Goal: Transaction & Acquisition: Purchase product/service

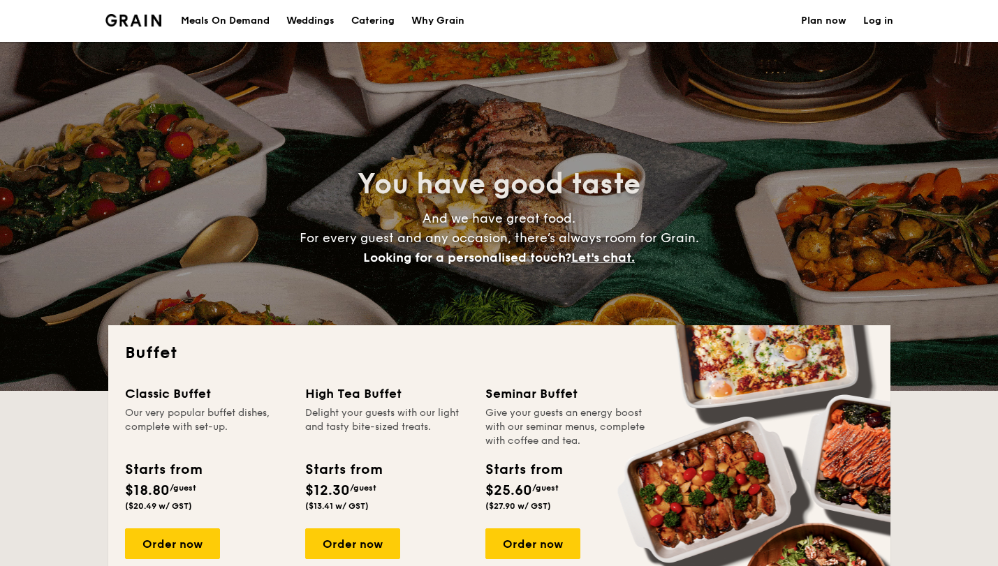
select select
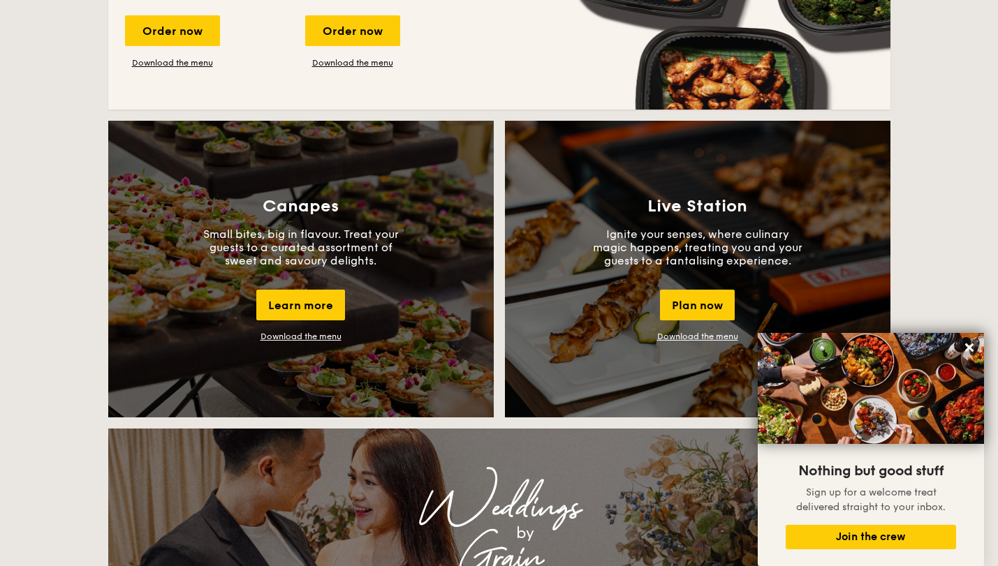
scroll to position [1087, 0]
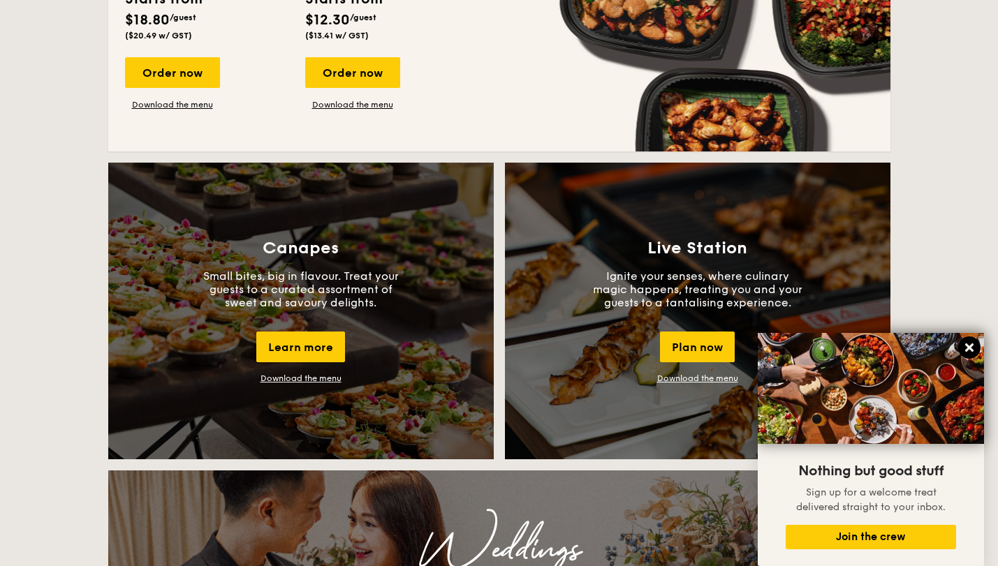
click at [971, 348] on icon at bounding box center [969, 347] width 13 height 13
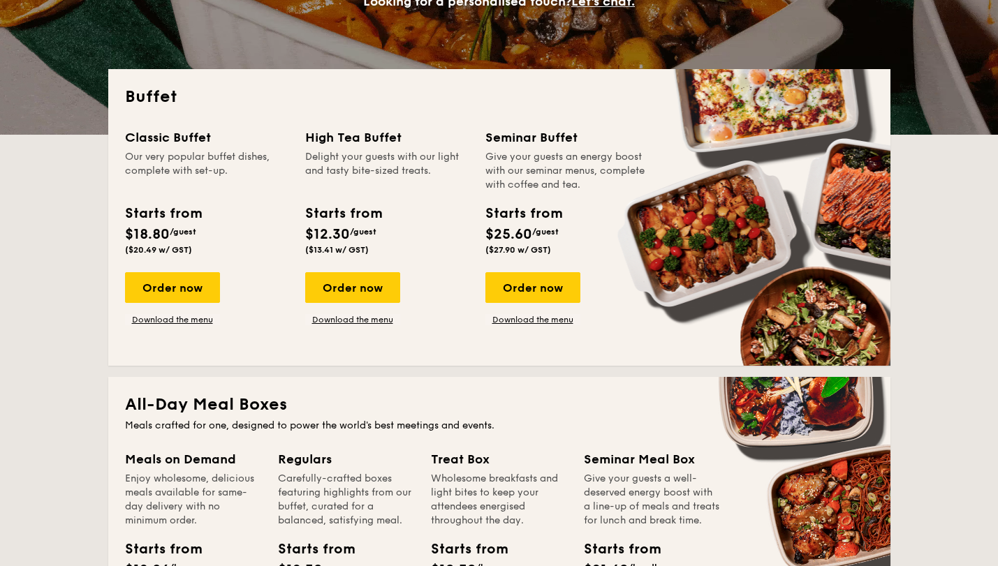
scroll to position [253, 0]
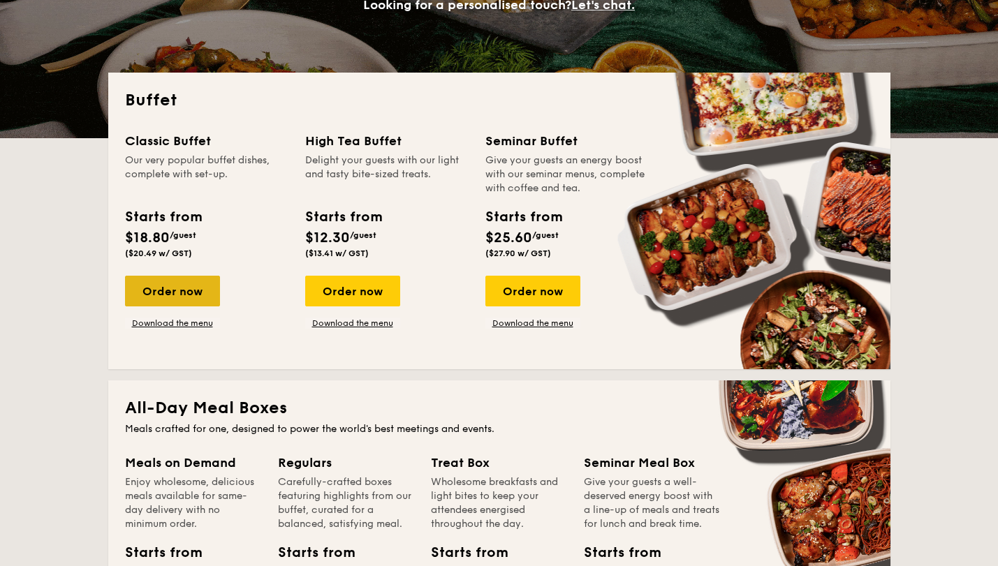
click at [205, 296] on div "Order now" at bounding box center [172, 291] width 95 height 31
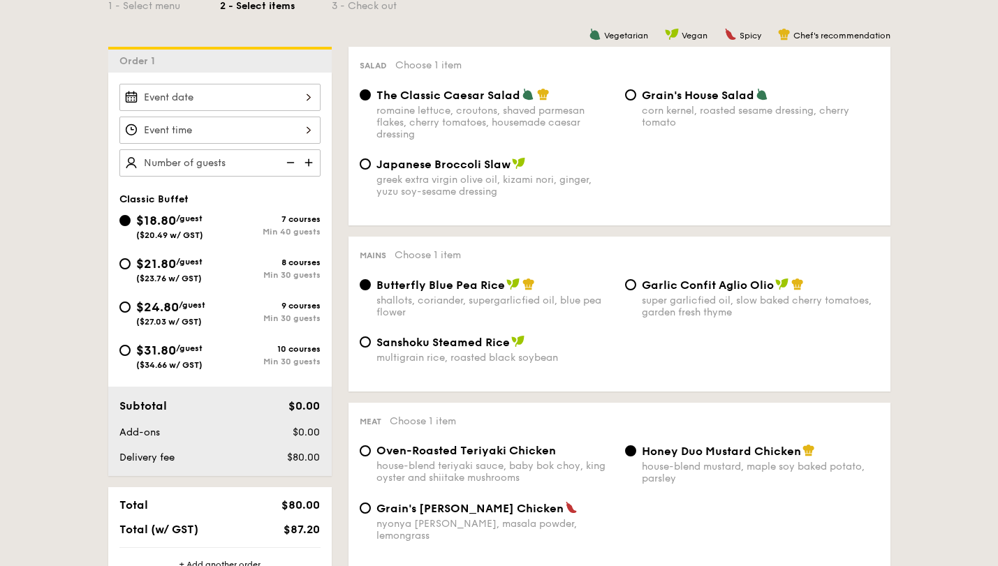
scroll to position [348, 0]
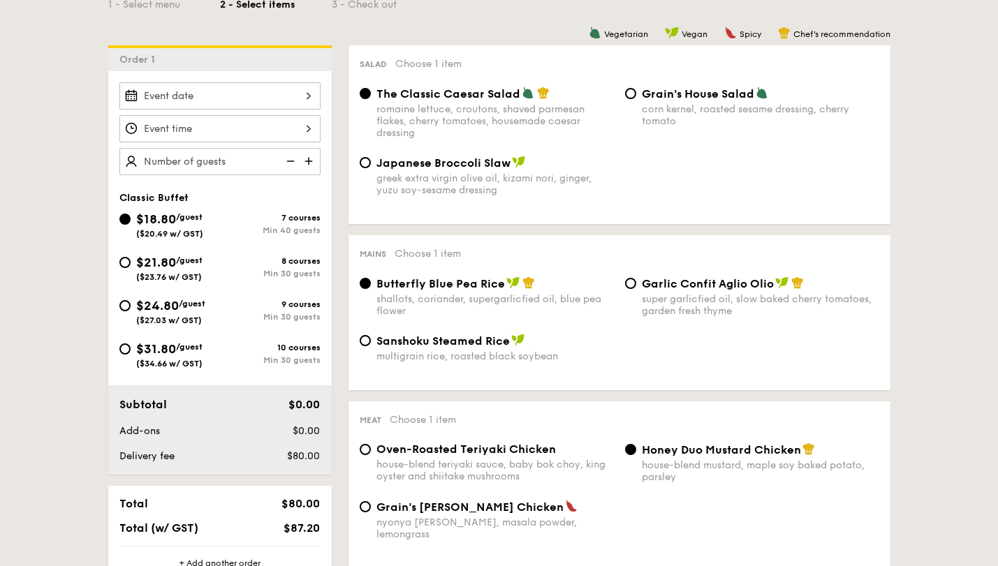
select select
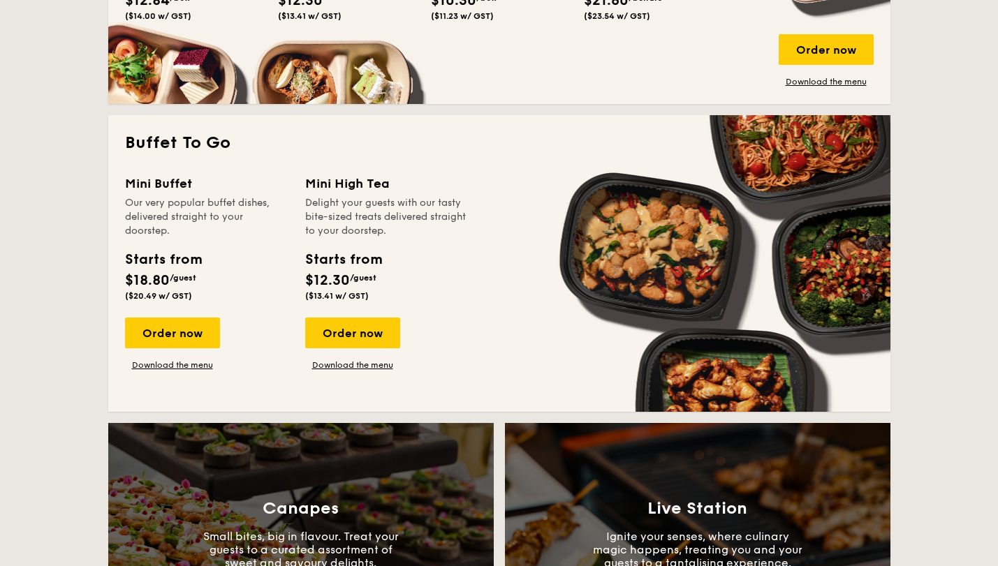
scroll to position [829, 0]
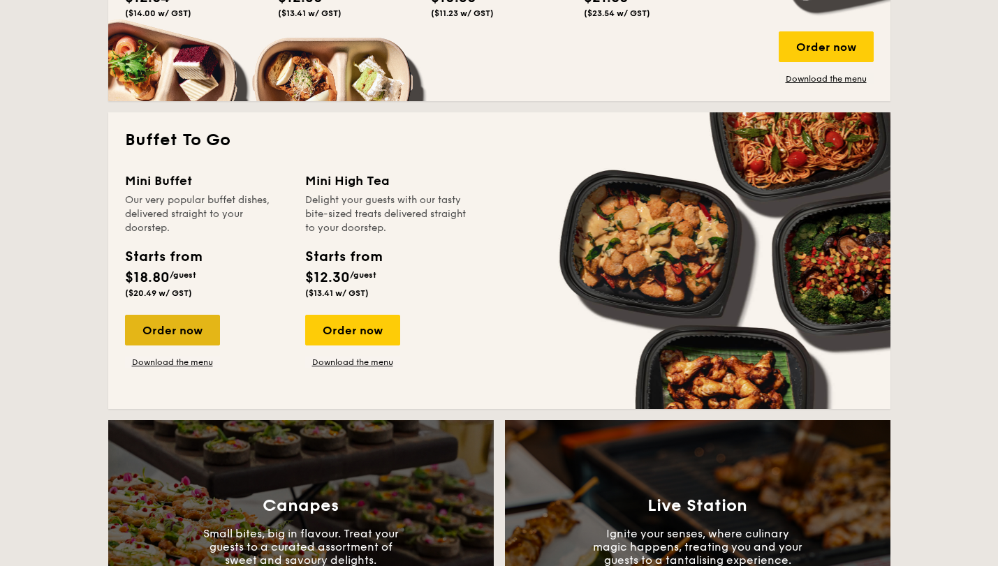
click at [186, 330] on div "Order now" at bounding box center [172, 330] width 95 height 31
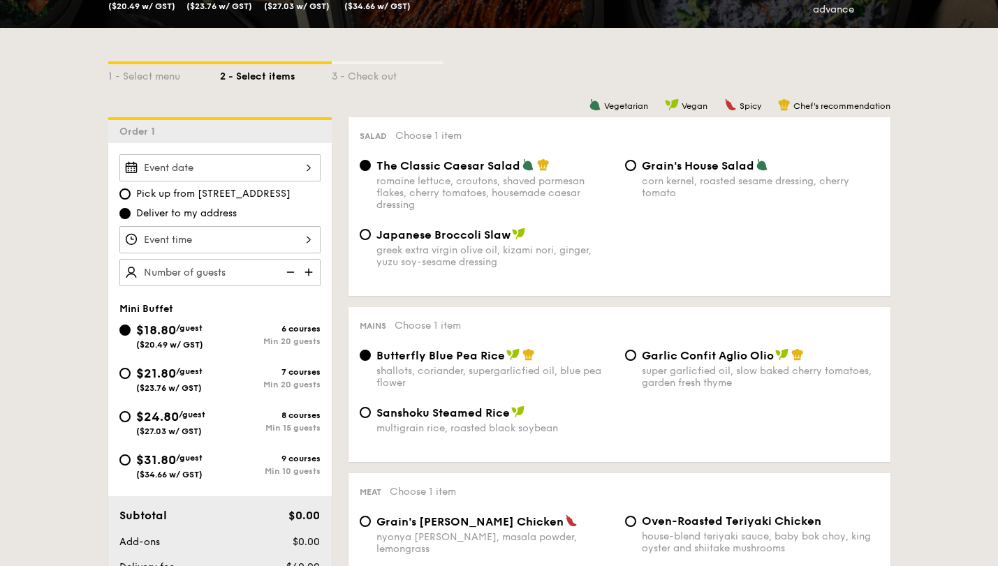
scroll to position [275, 0]
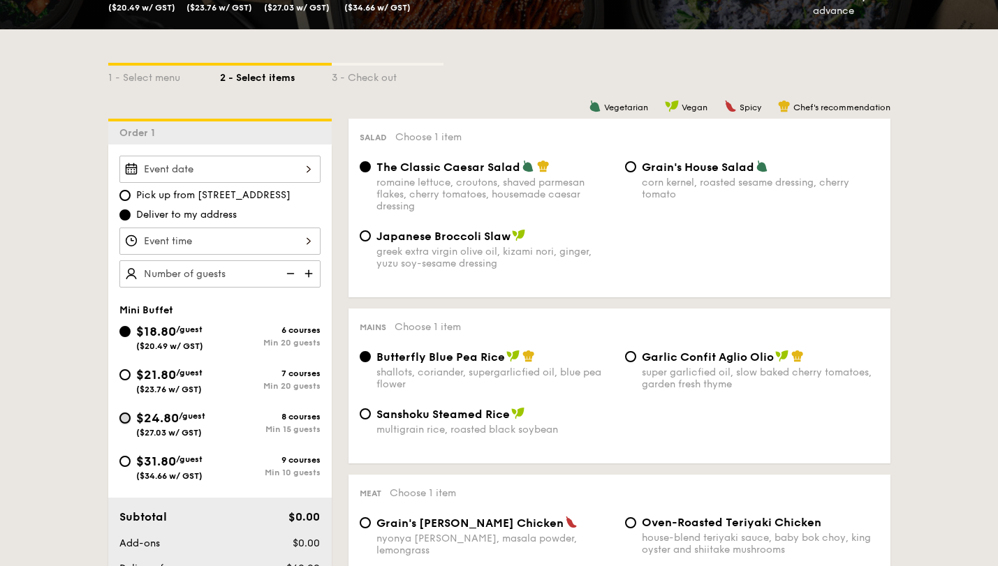
click at [124, 420] on input "$24.80 /guest ($27.03 w/ GST) 8 courses Min 15 guests" at bounding box center [124, 418] width 11 height 11
radio input "true"
radio input "false"
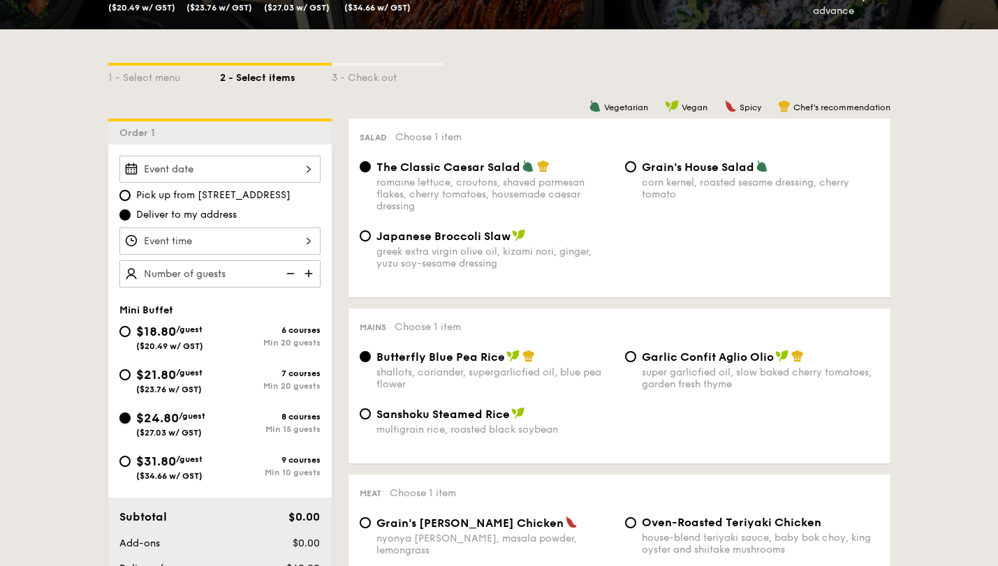
radio input "true"
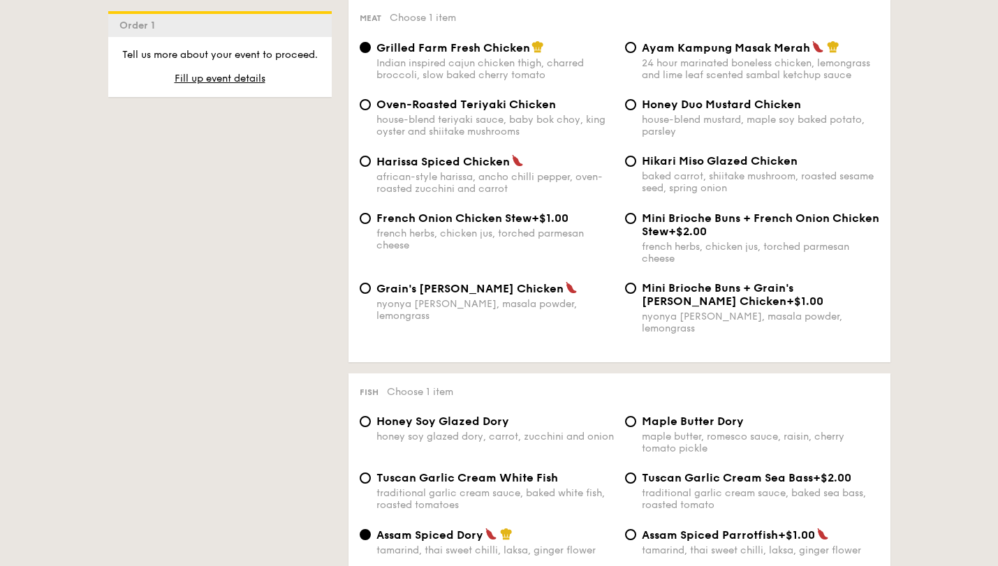
scroll to position [1061, 0]
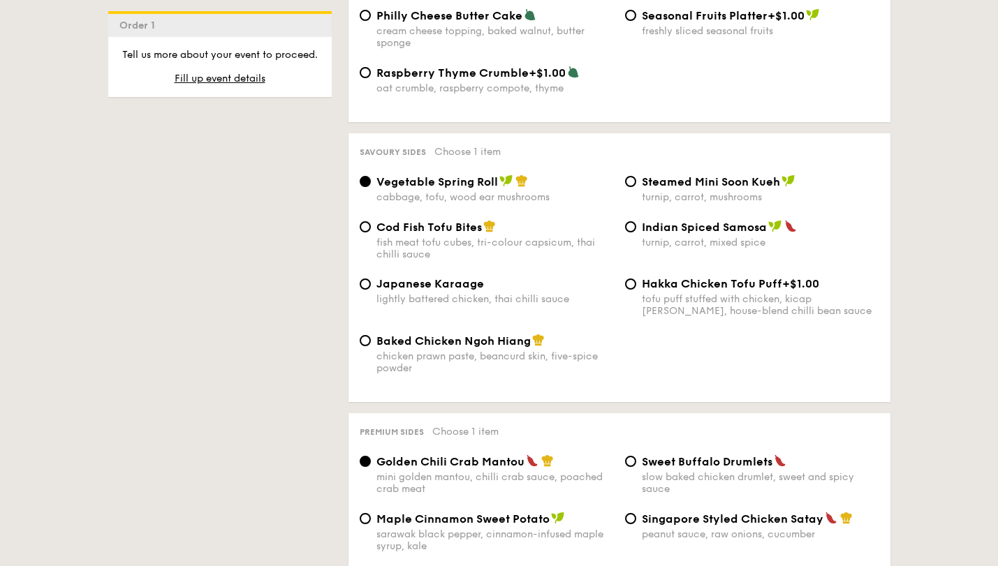
scroll to position [2330, 0]
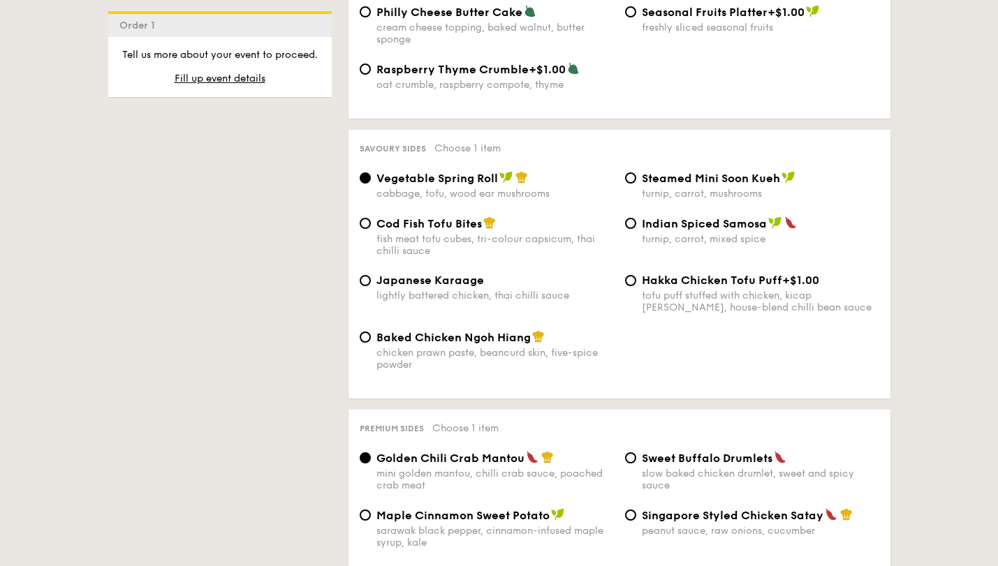
click at [328, 375] on div "1 - Select menu 2 - Select items 3 - Check out Order 1 Pick up from [STREET_ADD…" at bounding box center [499, 119] width 804 height 4289
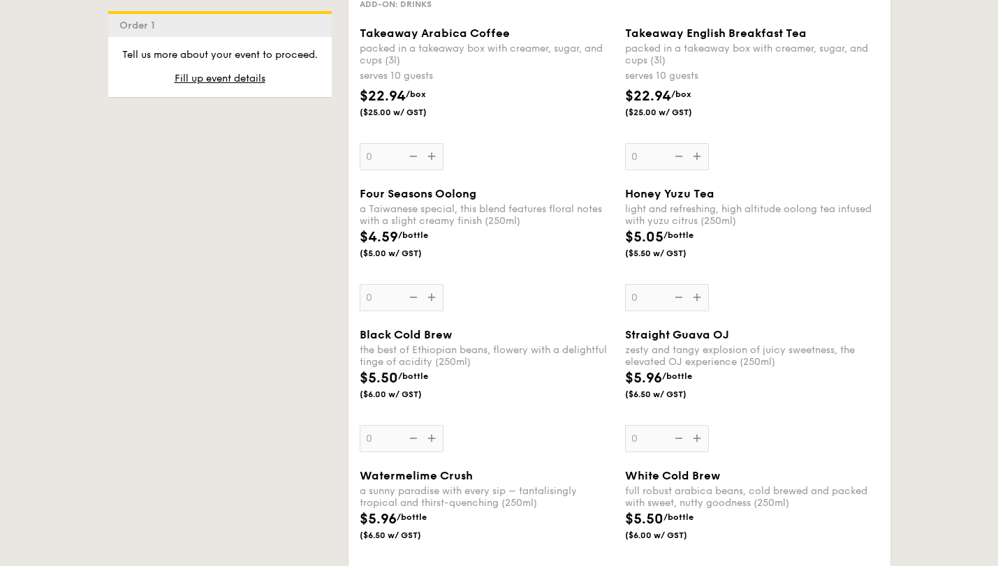
scroll to position [3235, 0]
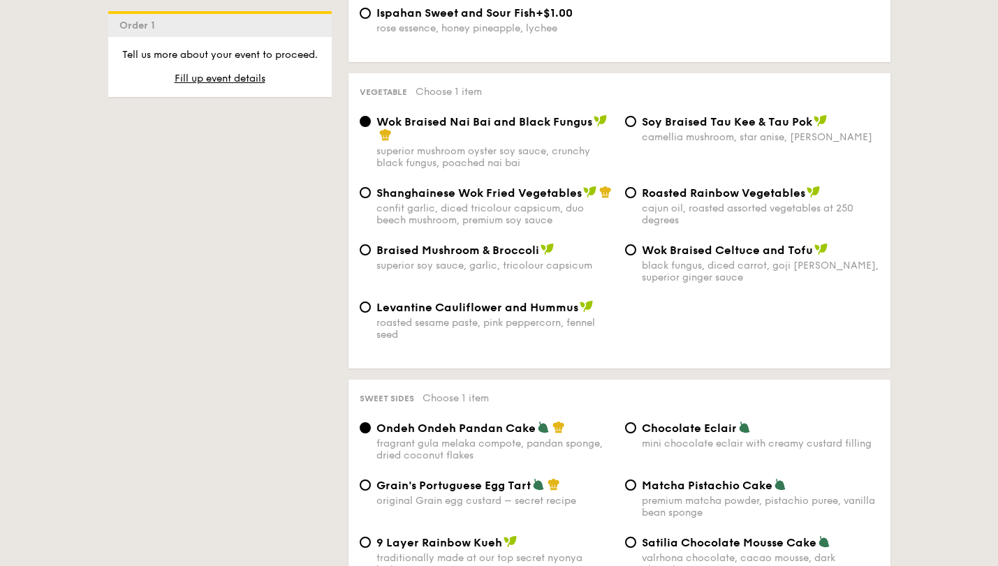
scroll to position [1743, 0]
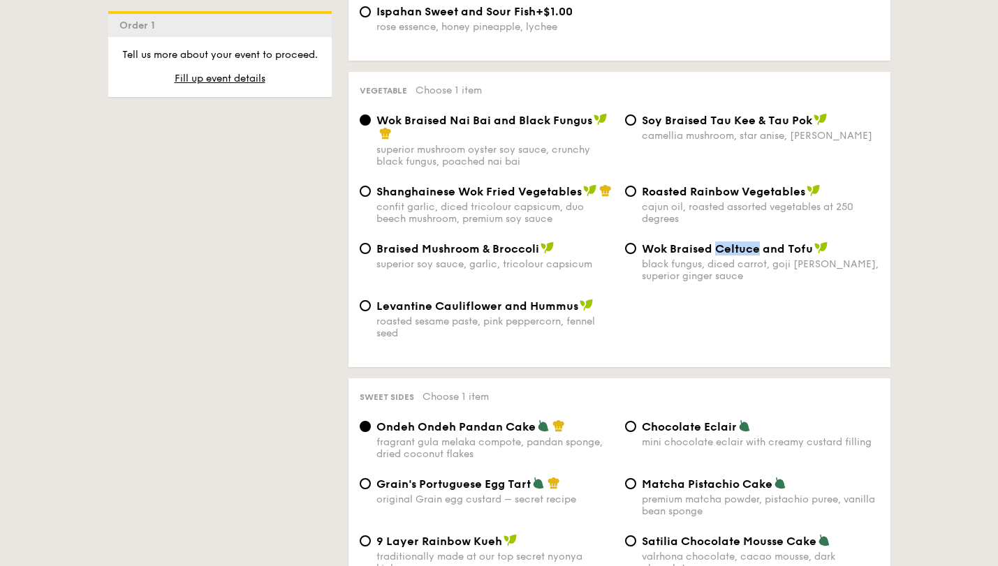
drag, startPoint x: 717, startPoint y: 240, endPoint x: 756, endPoint y: 242, distance: 39.1
click at [756, 242] on span "Wok Braised Celtuce and Tofu" at bounding box center [727, 248] width 171 height 13
copy span "Celtuce"
click at [516, 201] on div "confit garlic, diced tricolour capsicum, duo beech mushroom, premium soy sauce" at bounding box center [494, 213] width 237 height 24
click at [371, 196] on input "Shanghainese Wok Fried Vegetables confit garlic, diced tricolour capsicum, duo …" at bounding box center [365, 191] width 11 height 11
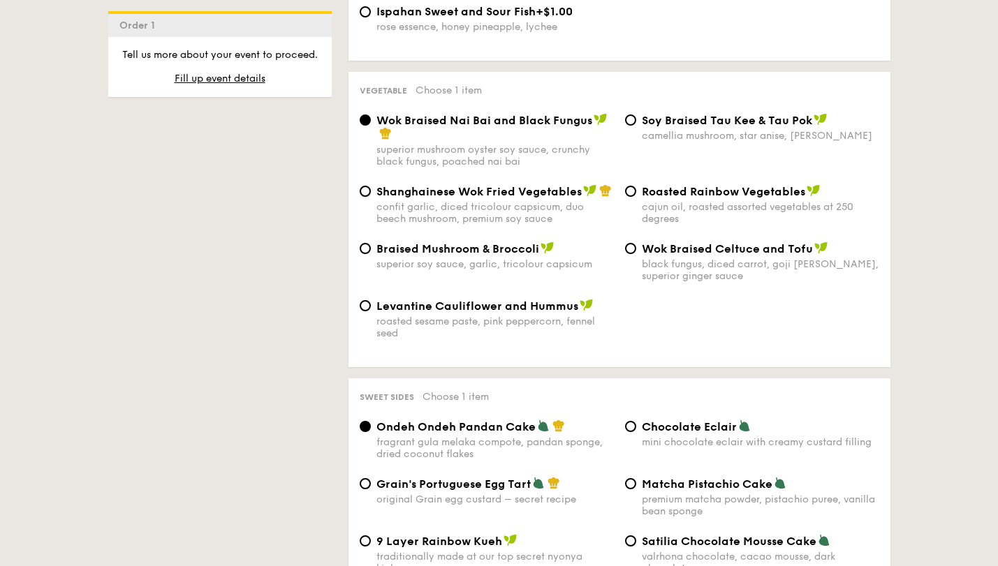
radio input "true"
click at [506, 122] on div "Wok Braised Nai Bai and Black Fungus" at bounding box center [494, 127] width 237 height 28
click at [371, 122] on input "Wok Braised Nai Bai and Black Fungus superior mushroom oyster soy sauce, crunch…" at bounding box center [365, 120] width 11 height 11
radio input "true"
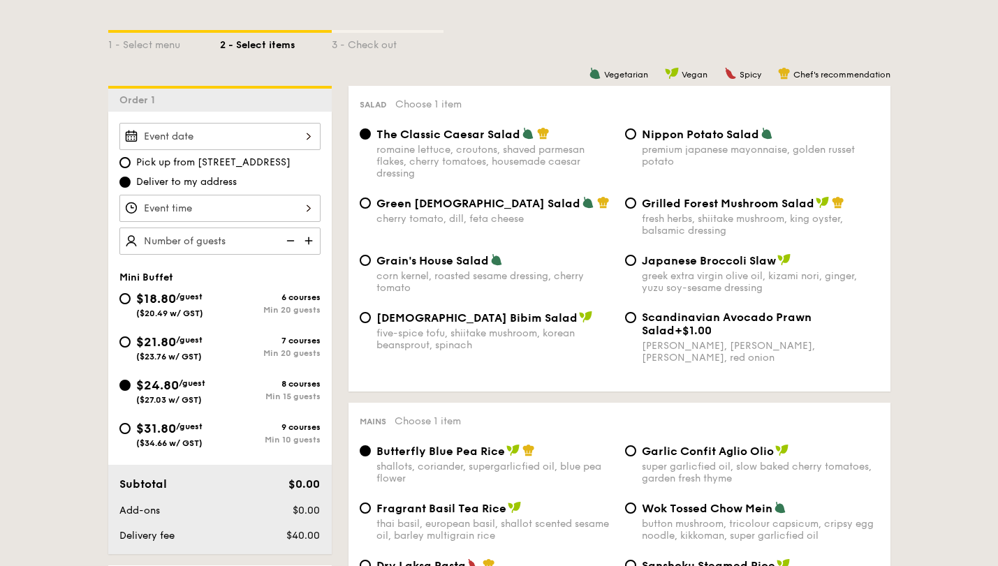
scroll to position [310, 0]
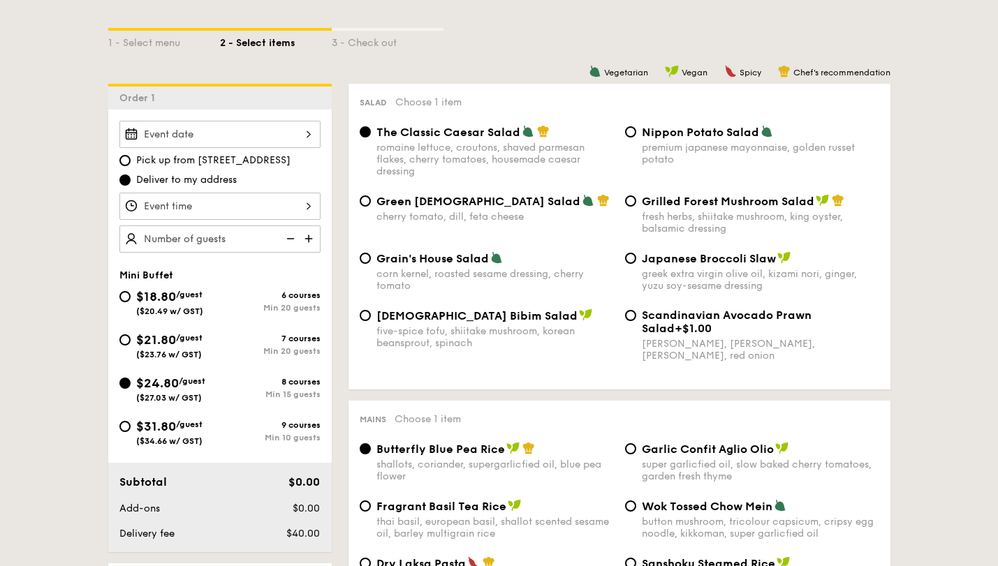
click at [665, 216] on div "fresh herbs, shiitake mushroom, king oyster, balsamic dressing" at bounding box center [760, 223] width 237 height 24
click at [636, 207] on input "Grilled Forest Mushroom Salad fresh herbs, shiitake mushroom, king oyster, bals…" at bounding box center [630, 201] width 11 height 11
radio input "true"
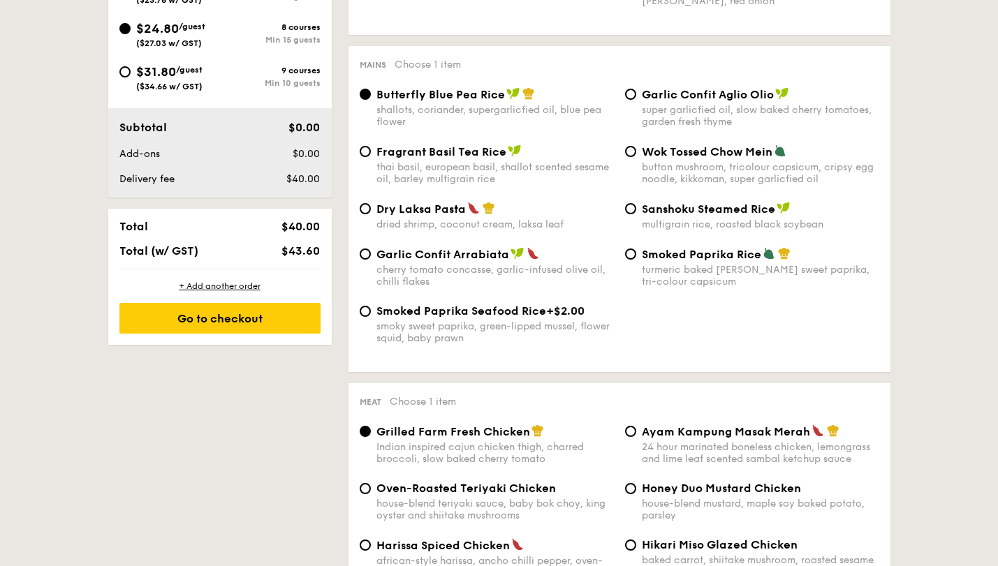
scroll to position [666, 0]
click at [456, 163] on div "Fragrant Basil Tea Rice thai basil, european basil, shallot scented sesame oil,…" at bounding box center [494, 164] width 237 height 41
click at [371, 156] on input "Fragrant Basil Tea Rice thai basil, european basil, shallot scented sesame oil,…" at bounding box center [365, 150] width 11 height 11
radio input "true"
click at [682, 215] on span "Sanshoku Steamed Rice" at bounding box center [708, 208] width 133 height 13
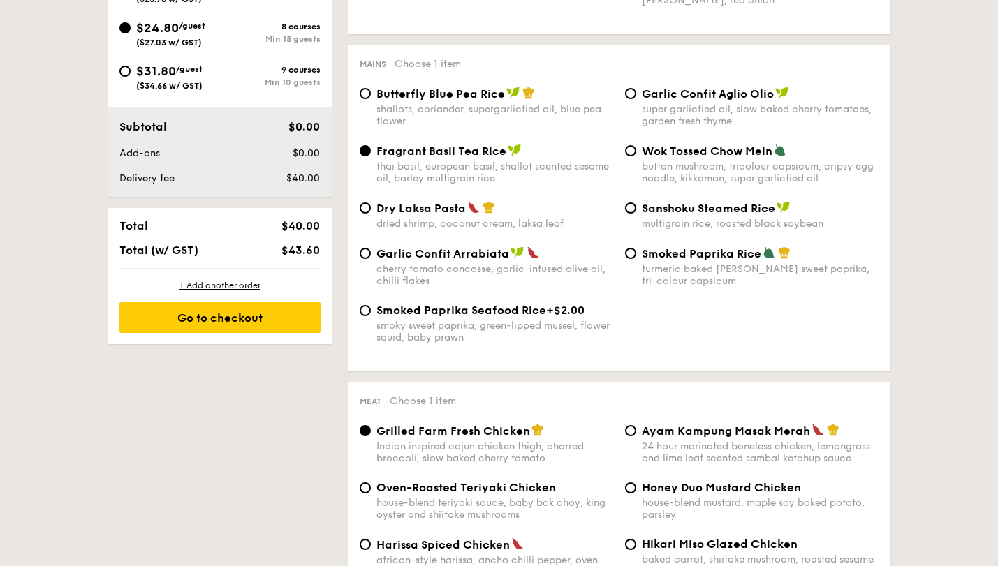
click at [636, 214] on input "Sanshoku Steamed Rice multigrain rice, roasted black soybean" at bounding box center [630, 208] width 11 height 11
radio input "true"
click at [433, 164] on div "thai basil, european basil, shallot scented sesame oil, barley multigrain rice" at bounding box center [494, 173] width 237 height 24
click at [371, 156] on input "Fragrant Basil Tea Rice thai basil, european basil, shallot scented sesame oil,…" at bounding box center [365, 150] width 11 height 11
radio input "true"
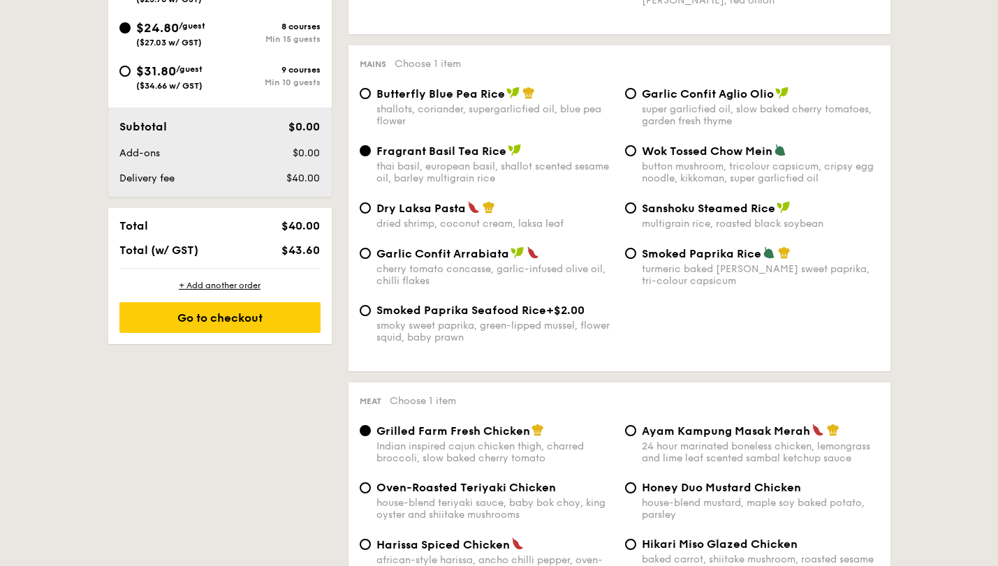
click at [673, 220] on div "Sanshoku Steamed Rice multigrain rice, roasted black soybean" at bounding box center [760, 215] width 237 height 29
click at [636, 214] on input "Sanshoku Steamed Rice multigrain rice, roasted black soybean" at bounding box center [630, 208] width 11 height 11
radio input "true"
click at [480, 175] on div "thai basil, european basil, shallot scented sesame oil, barley multigrain rice" at bounding box center [494, 173] width 237 height 24
click at [371, 156] on input "Fragrant Basil Tea Rice thai basil, european basil, shallot scented sesame oil,…" at bounding box center [365, 150] width 11 height 11
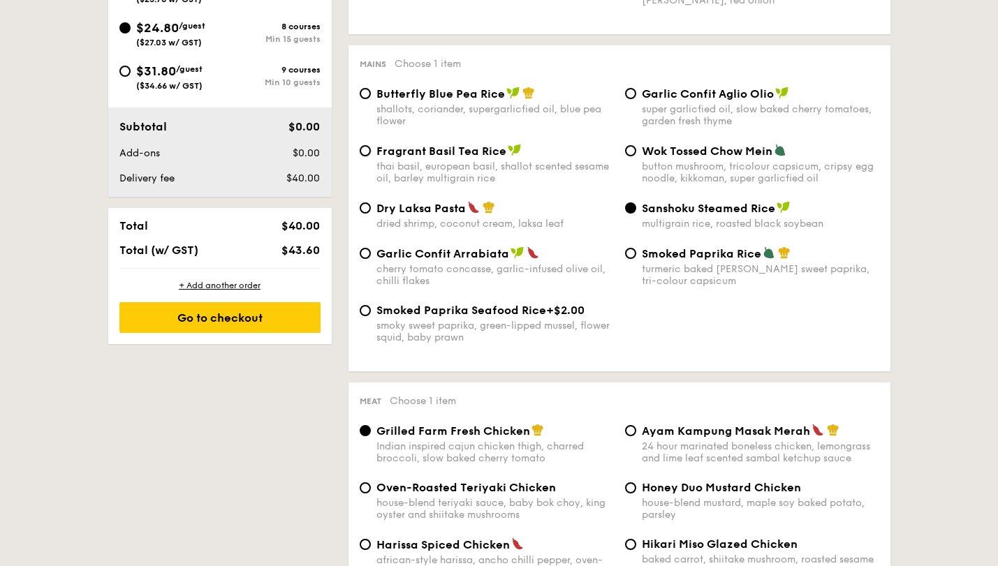
radio input "true"
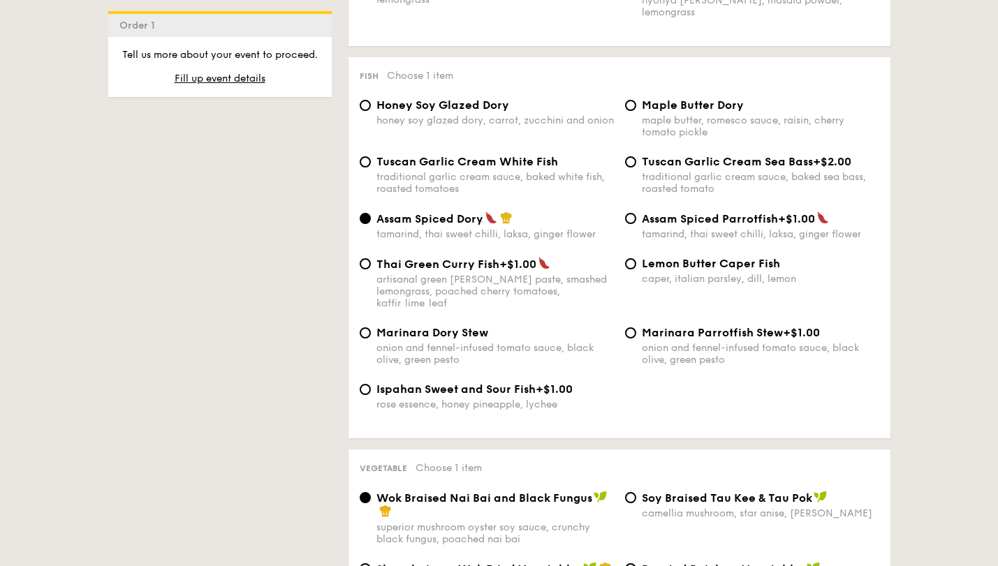
scroll to position [1366, 0]
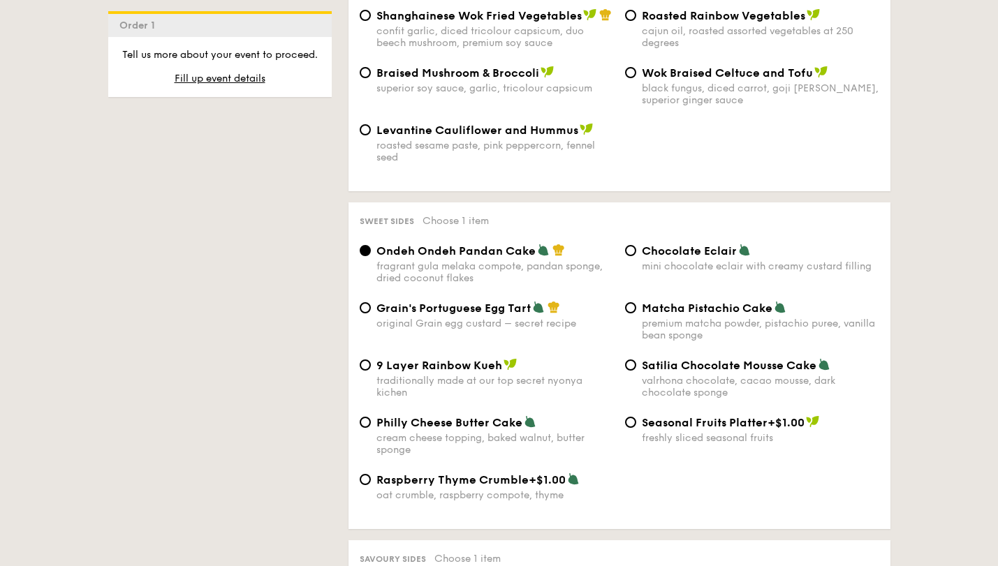
scroll to position [2024, 0]
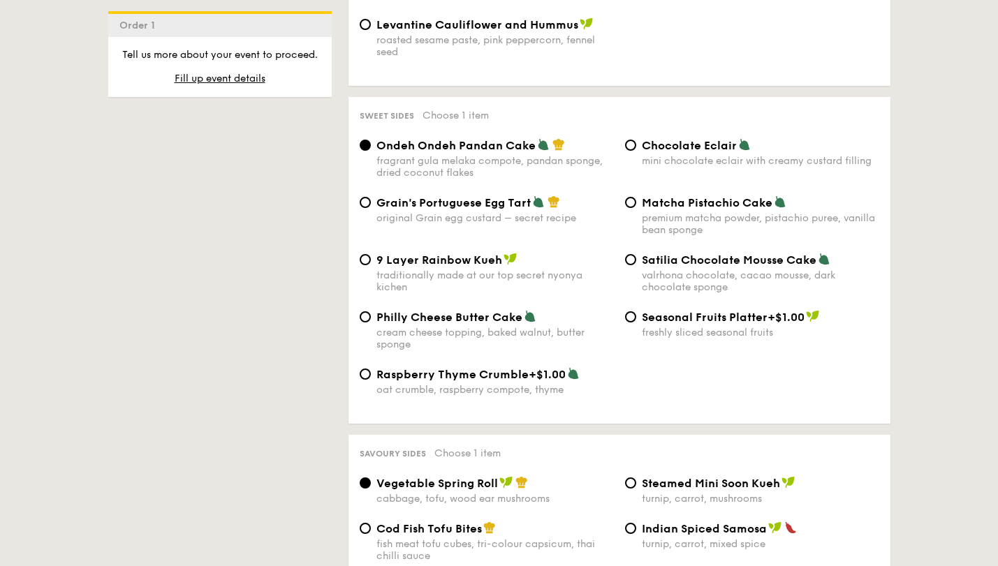
click at [724, 155] on div "mini chocolate eclair with creamy custard filling" at bounding box center [760, 161] width 237 height 12
click at [636, 151] on input "Chocolate Eclair mini chocolate eclair with creamy custard filling" at bounding box center [630, 145] width 11 height 11
radio input "true"
click at [462, 212] on div "original Grain egg custard – secret recipe" at bounding box center [494, 218] width 237 height 12
click at [371, 208] on input "Grain's Portuguese Egg Tart original Grain egg custard – secret recipe" at bounding box center [365, 202] width 11 height 11
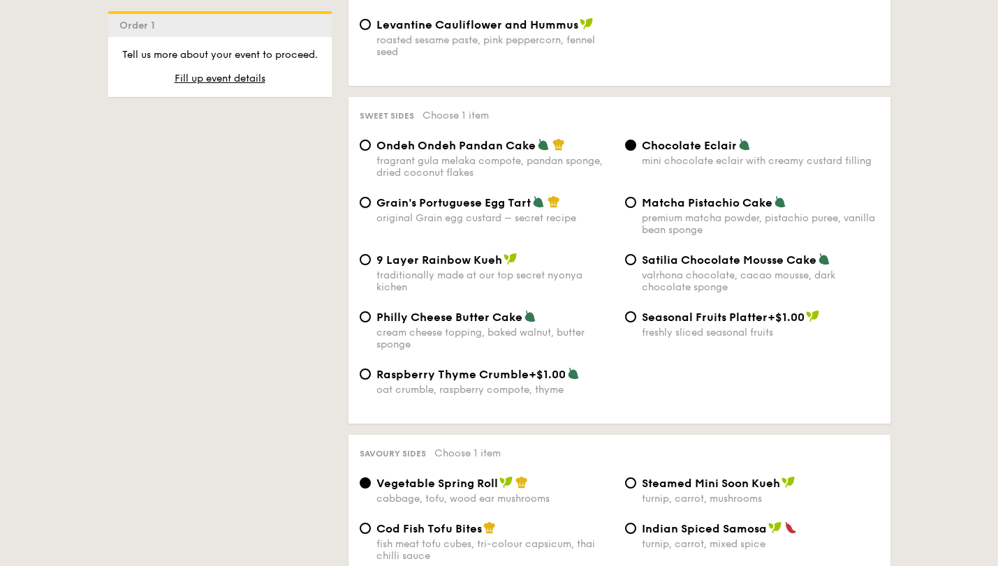
radio input "true"
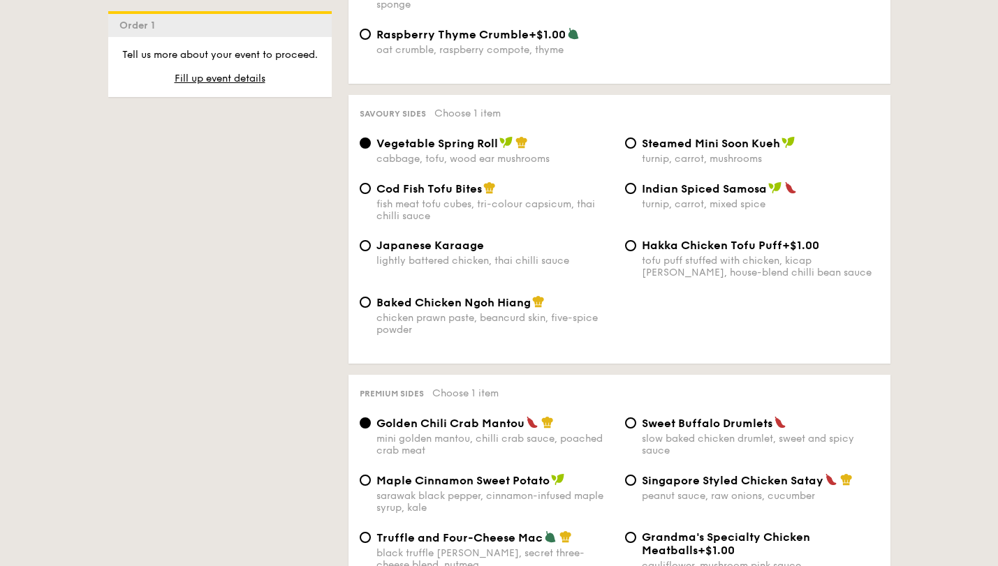
scroll to position [2365, 0]
click at [497, 198] on div "fish meat tofu cubes, tri-colour capsicum, thai chilli sauce" at bounding box center [494, 210] width 237 height 24
click at [371, 193] on input "Cod Fish Tofu Bites fish meat tofu cubes, tri-colour capsicum, thai chilli sauce" at bounding box center [365, 187] width 11 height 11
radio input "true"
click at [486, 307] on div "Baked Chicken Ngoh Hiang chicken prawn paste, beancurd skin, five-spice powder" at bounding box center [494, 315] width 237 height 41
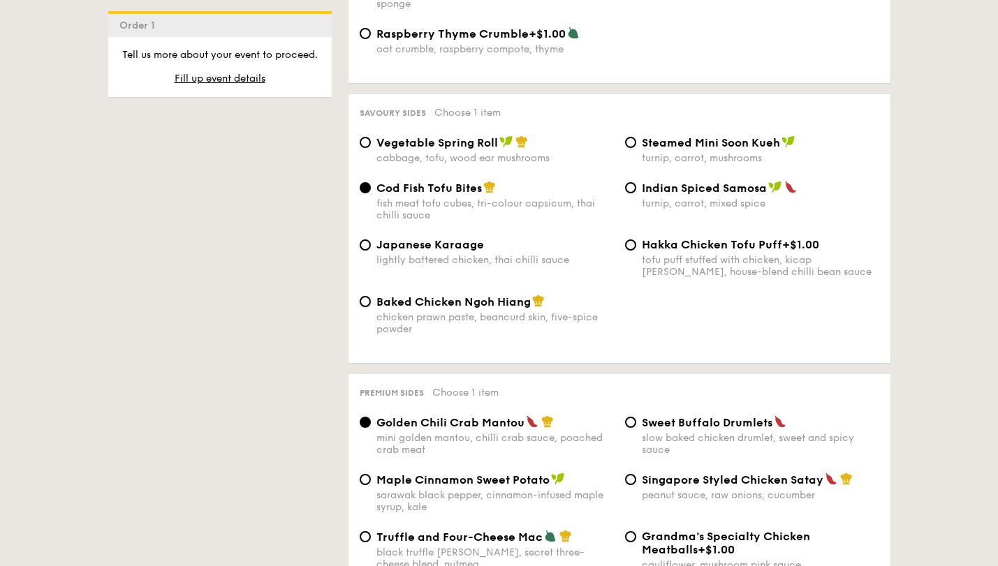
click at [371, 307] on input "Baked Chicken Ngoh Hiang chicken prawn paste, beancurd skin, five-spice powder" at bounding box center [365, 301] width 11 height 11
radio input "true"
click at [457, 203] on div "fish meat tofu cubes, tri-colour capsicum, thai chilli sauce" at bounding box center [494, 210] width 237 height 24
click at [371, 193] on input "Cod Fish Tofu Bites fish meat tofu cubes, tri-colour capsicum, thai chilli sauce" at bounding box center [365, 187] width 11 height 11
radio input "true"
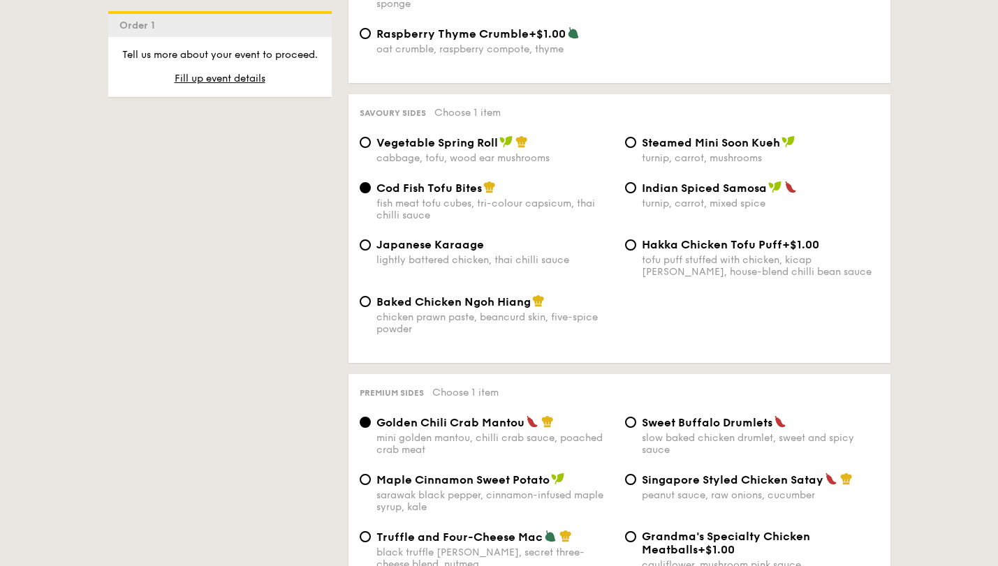
click at [438, 303] on span "Baked Chicken Ngoh Hiang" at bounding box center [453, 301] width 154 height 13
click at [371, 303] on input "Baked Chicken Ngoh Hiang chicken prawn paste, beancurd skin, five-spice powder" at bounding box center [365, 301] width 11 height 11
radio input "true"
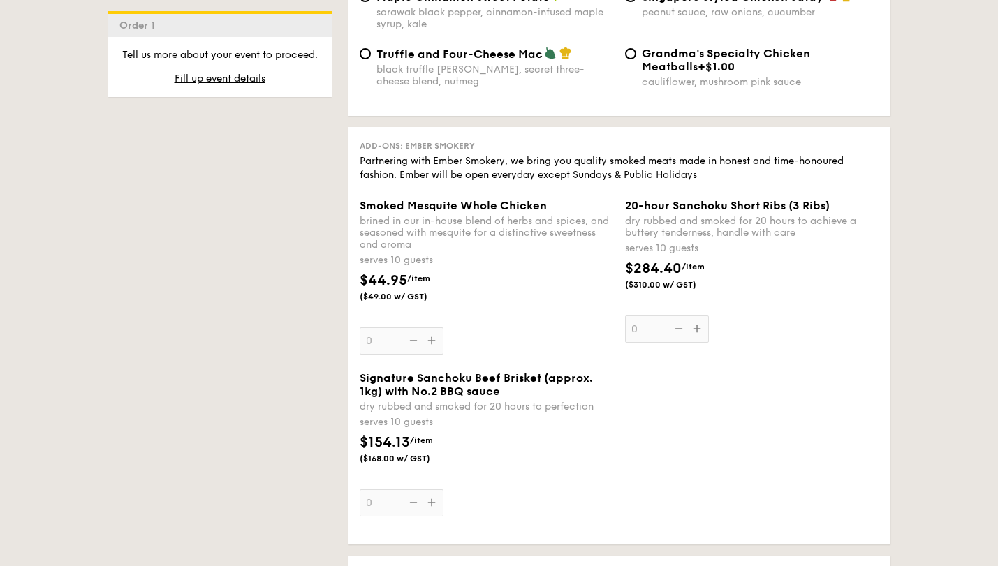
scroll to position [2850, 0]
click at [432, 334] on div "Smoked Mesquite Whole Chicken brined in our in-house blend of herbs and spices,…" at bounding box center [487, 276] width 254 height 156
click at [432, 334] on input "0" at bounding box center [402, 339] width 84 height 27
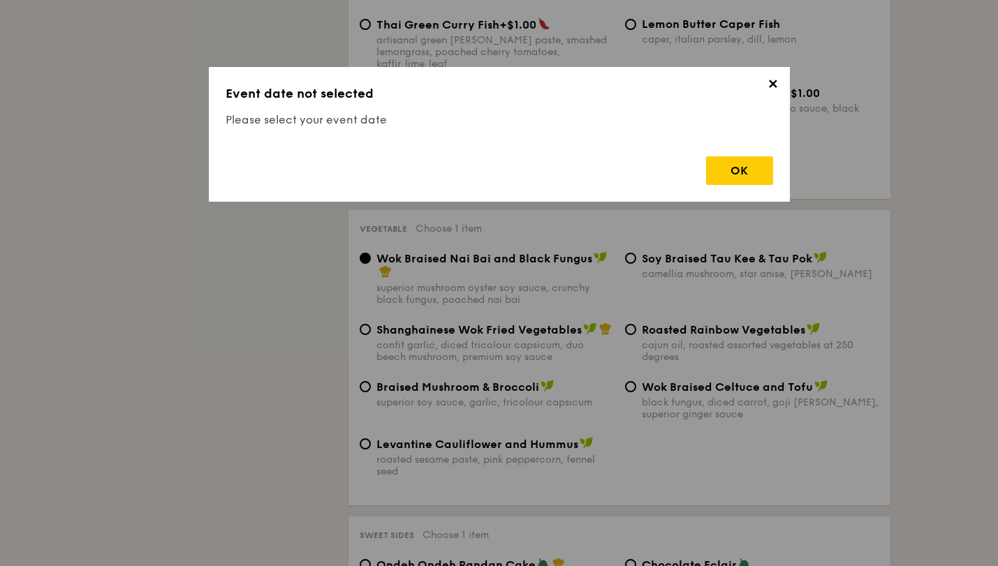
scroll to position [373, 0]
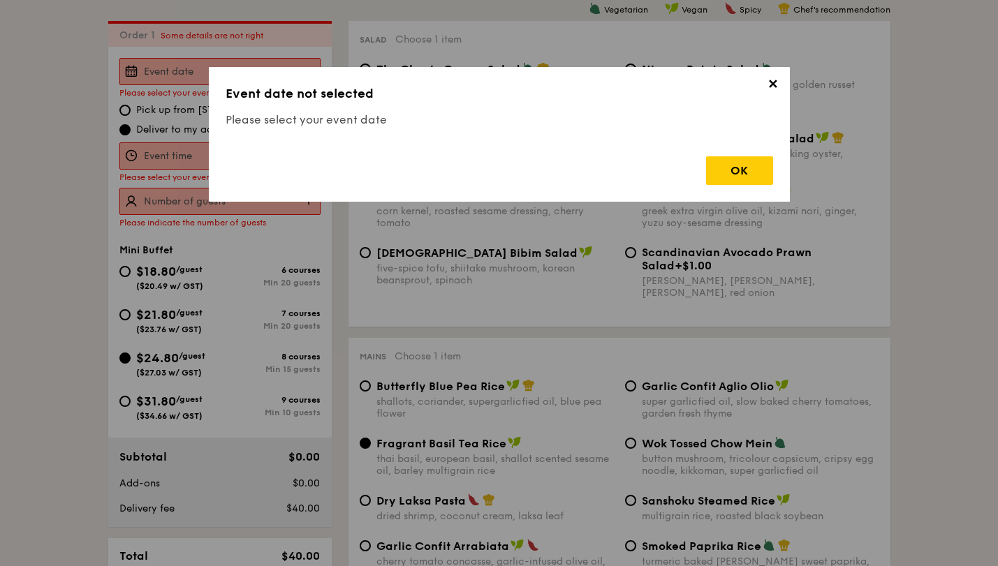
click at [773, 89] on span "✕" at bounding box center [773, 87] width 20 height 20
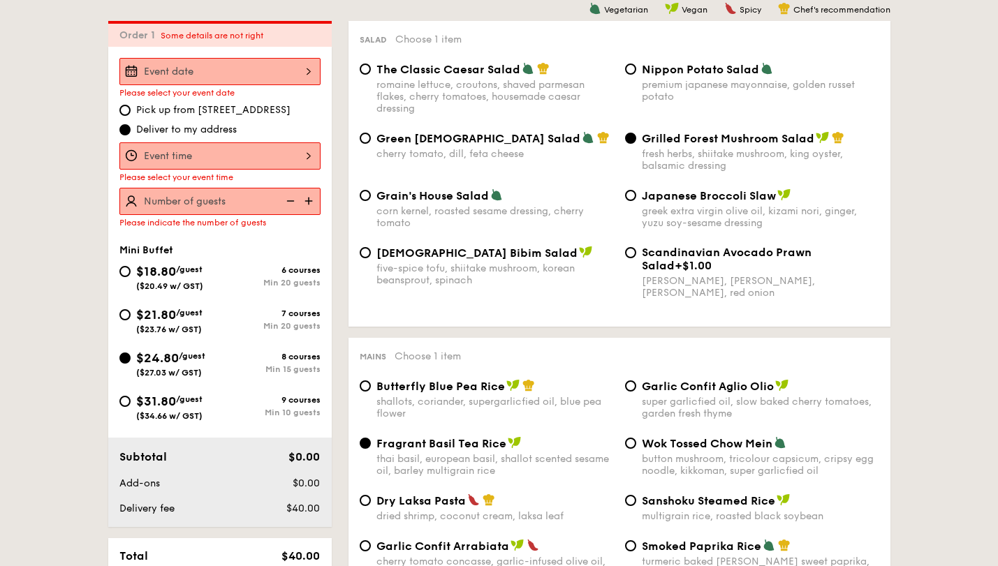
click at [219, 66] on div at bounding box center [219, 71] width 201 height 27
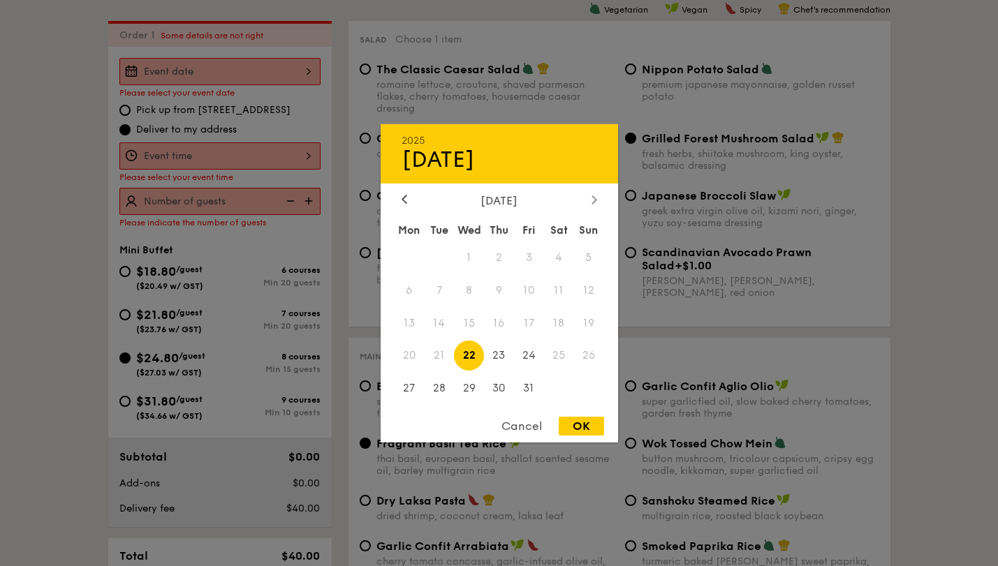
click at [594, 199] on icon at bounding box center [593, 200] width 4 height 8
click at [560, 251] on span "1" at bounding box center [559, 257] width 30 height 30
click at [577, 425] on div "OK" at bounding box center [581, 426] width 45 height 19
type input "[DATE]"
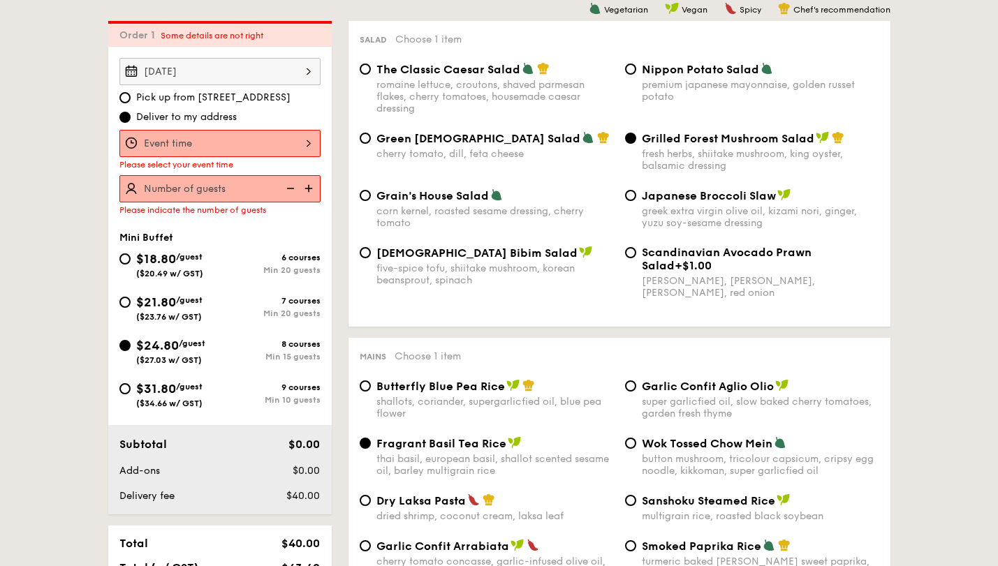
click at [311, 142] on div at bounding box center [219, 143] width 201 height 27
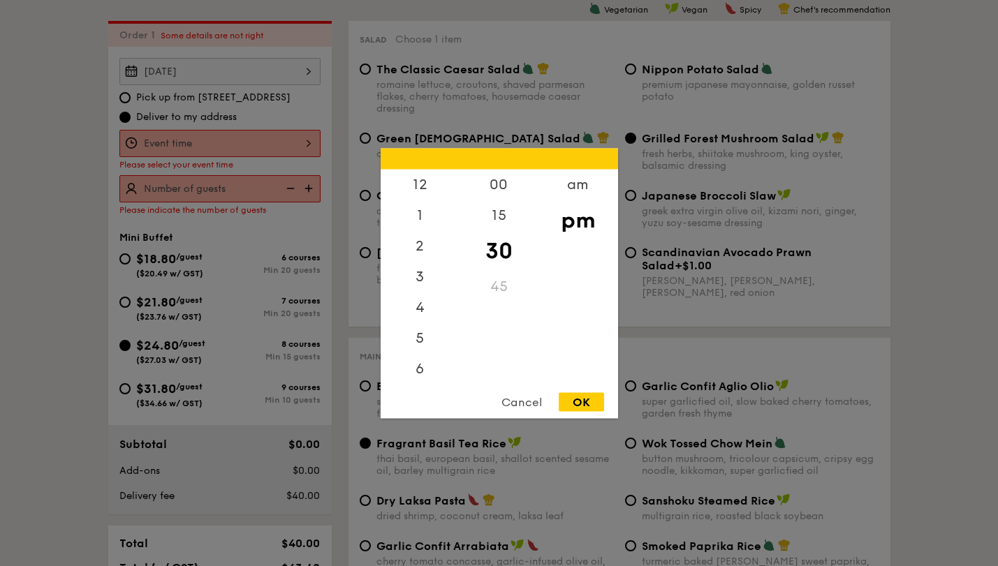
scroll to position [61, 0]
click at [422, 315] on div "6" at bounding box center [420, 312] width 79 height 41
click at [497, 196] on div "00" at bounding box center [498, 189] width 79 height 41
click at [579, 397] on div "OK" at bounding box center [581, 401] width 45 height 19
type input "6:00PM"
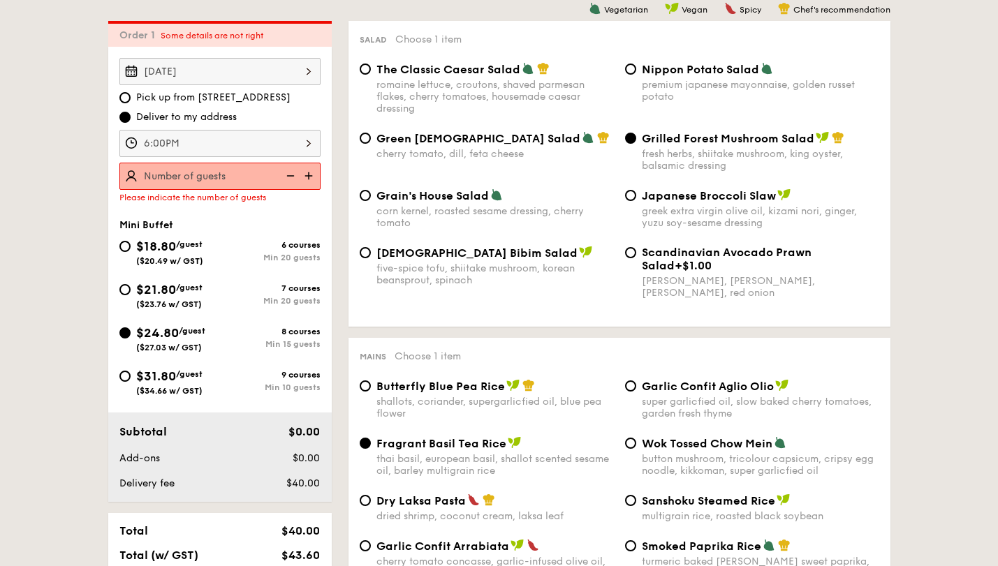
click at [316, 178] on img at bounding box center [310, 176] width 21 height 27
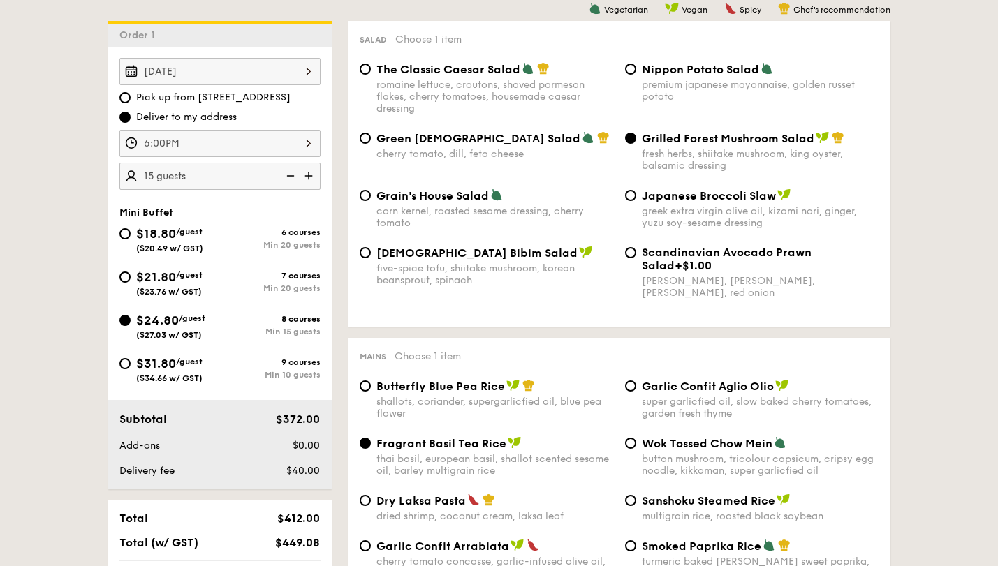
click at [316, 178] on img at bounding box center [310, 176] width 21 height 27
click at [288, 178] on img at bounding box center [289, 176] width 21 height 27
click at [292, 177] on img at bounding box center [289, 176] width 21 height 27
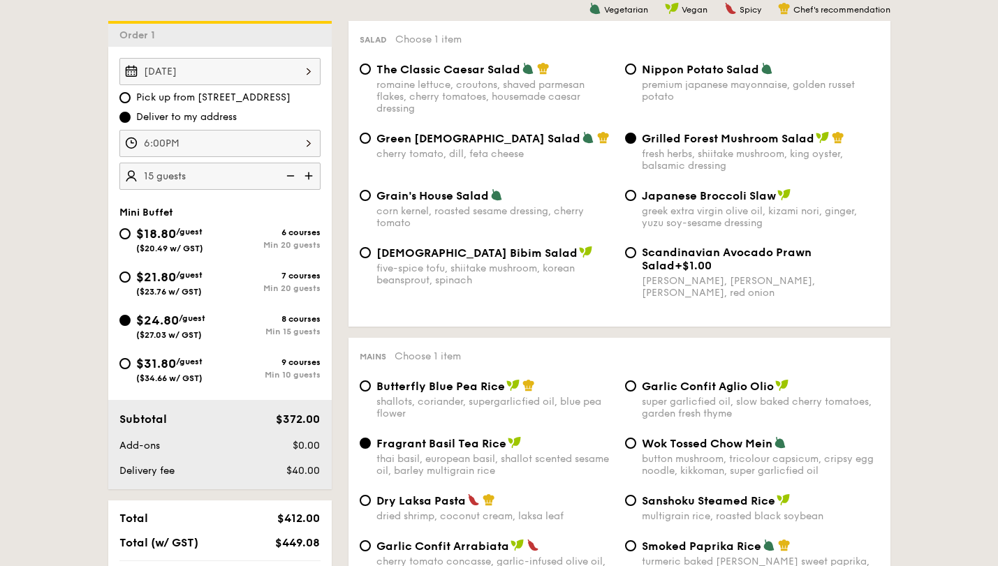
click at [311, 179] on img at bounding box center [310, 176] width 21 height 27
click at [288, 177] on img at bounding box center [289, 176] width 21 height 27
click at [314, 181] on img at bounding box center [310, 176] width 21 height 27
click at [290, 179] on img at bounding box center [289, 176] width 21 height 27
type input "15 guests"
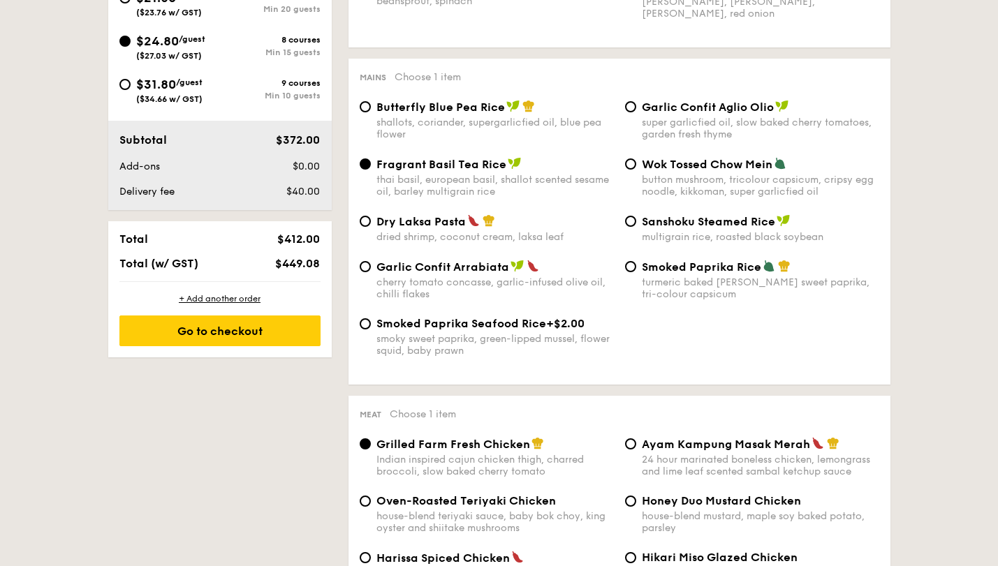
scroll to position [673, 0]
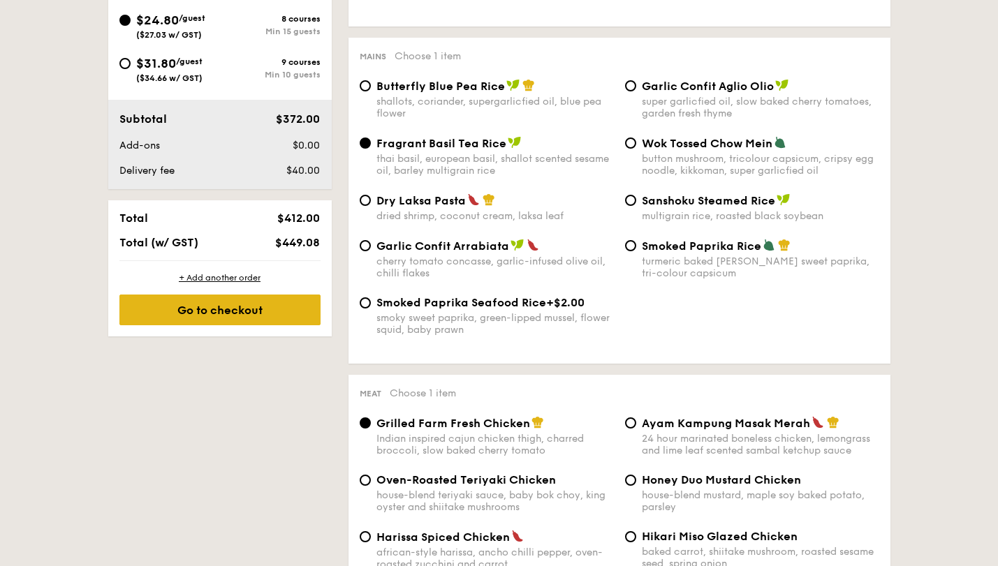
click at [235, 310] on div "Go to checkout" at bounding box center [219, 310] width 201 height 31
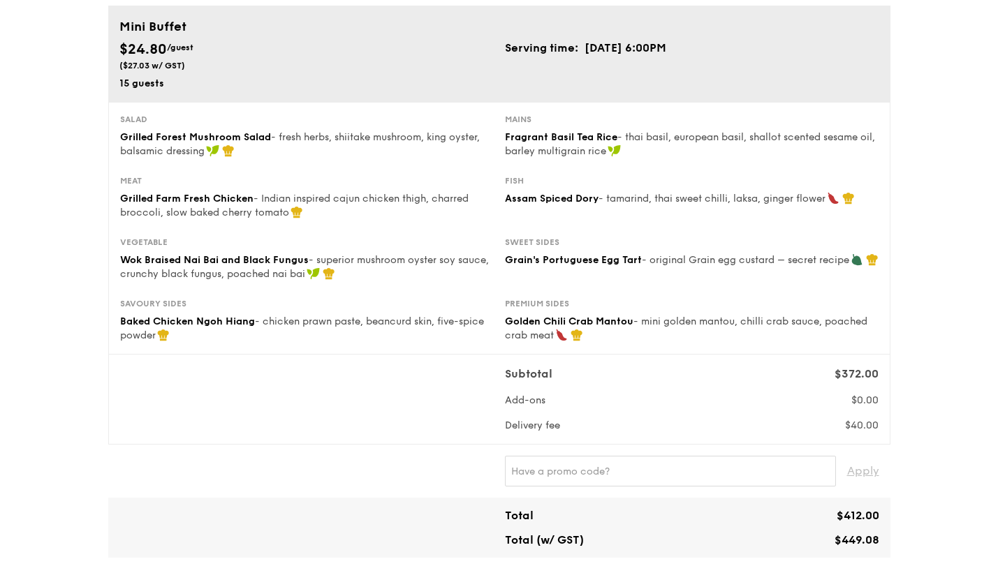
scroll to position [102, 0]
